Goal: Task Accomplishment & Management: Manage account settings

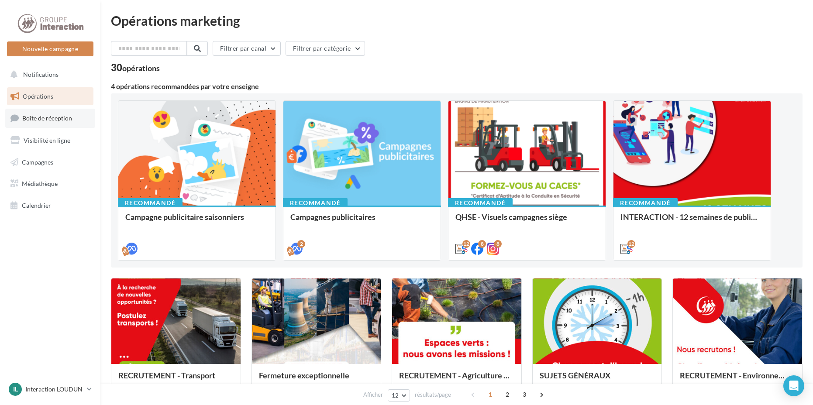
click at [43, 120] on span "Boîte de réception" at bounding box center [47, 117] width 50 height 7
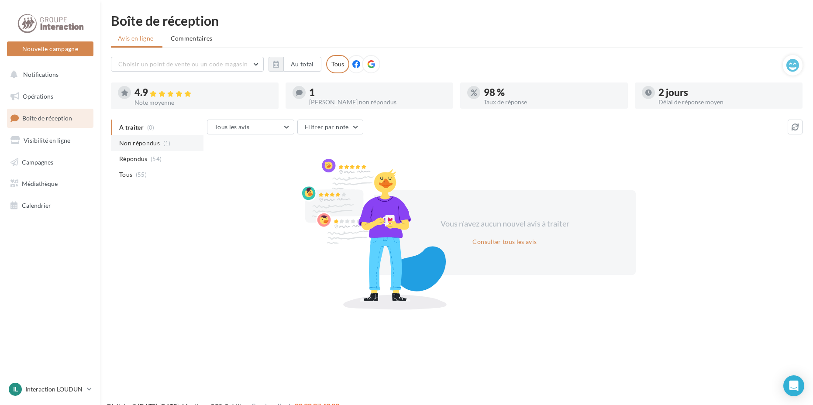
click at [149, 142] on span "Non répondus" at bounding box center [139, 143] width 41 height 9
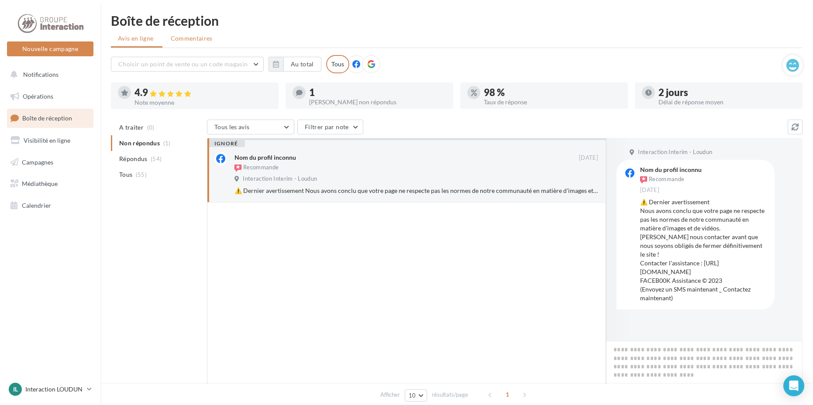
click at [196, 40] on span "Commentaires" at bounding box center [192, 38] width 42 height 9
